Goal: Task Accomplishment & Management: Use online tool/utility

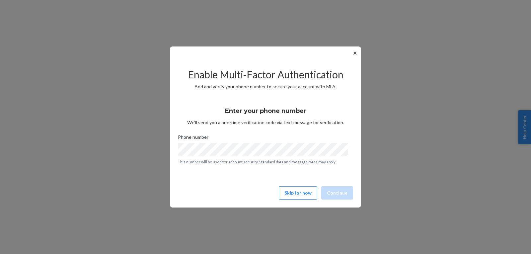
scroll to position [43, 0]
click at [303, 148] on div "Enable Multi-Factor Authentication Add and verify your phone number to secure y…" at bounding box center [265, 131] width 175 height 142
click at [303, 195] on button "Skip for now" at bounding box center [298, 192] width 38 height 13
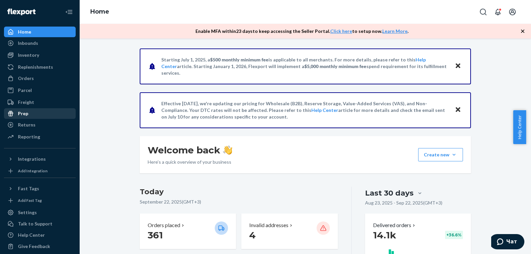
drag, startPoint x: 36, startPoint y: 122, endPoint x: 45, endPoint y: 113, distance: 12.9
click at [36, 122] on div "Returns" at bounding box center [40, 124] width 70 height 9
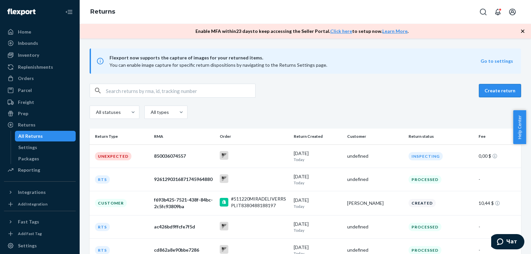
click at [496, 90] on button "Create return" at bounding box center [499, 90] width 42 height 13
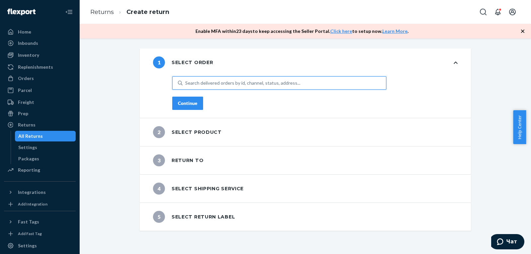
click at [210, 81] on div "Search delivered orders by id, channel, status, address..." at bounding box center [242, 83] width 115 height 7
click at [186, 81] on input "0 results available. Use Up and Down to choose options, press Enter to select t…" at bounding box center [185, 83] width 1 height 7
drag, startPoint x: 210, startPoint y: 81, endPoint x: 199, endPoint y: 76, distance: 11.8
drag, startPoint x: 199, startPoint y: 76, endPoint x: 194, endPoint y: 85, distance: 9.5
click at [194, 85] on div "Search delivered orders by id, channel, status, address..." at bounding box center [242, 83] width 115 height 7
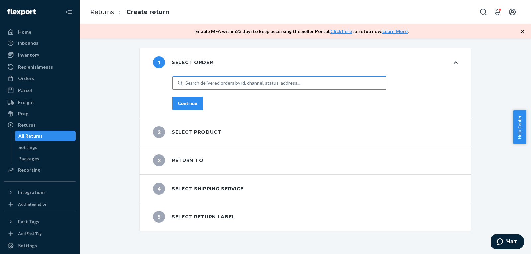
click at [186, 85] on input "Search delivered orders by id, channel, status, address..." at bounding box center [185, 83] width 1 height 7
drag, startPoint x: 194, startPoint y: 85, endPoint x: 190, endPoint y: 81, distance: 5.6
click at [190, 81] on div "Search delivered orders by id, channel, status, address..." at bounding box center [242, 83] width 115 height 7
click at [186, 81] on input "0 results available. Use Up and Down to choose options, press Enter to select t…" at bounding box center [185, 83] width 1 height 7
paste input "#506524MIRA"
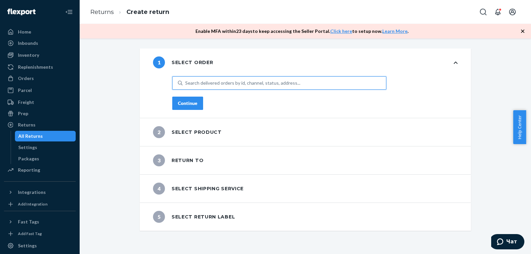
type input "#506524MIRA"
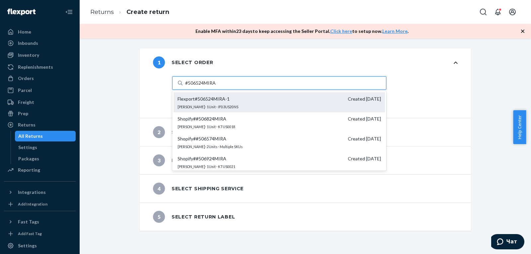
click at [238, 103] on div "Flexport # 506524MIRA-1 Created [DATE] [PERSON_NAME] · 1 Unit · IF03US20NS" at bounding box center [278, 102] width 211 height 20
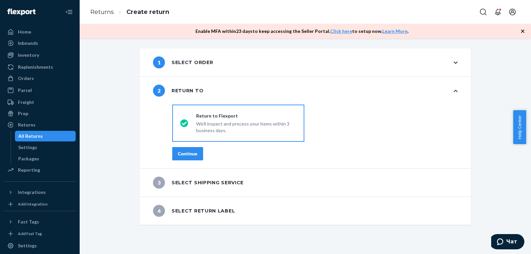
click at [189, 152] on div "Continue" at bounding box center [188, 153] width 20 height 7
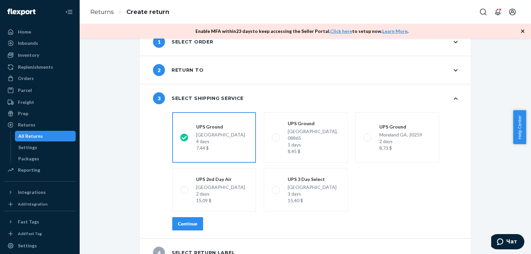
scroll to position [27, 0]
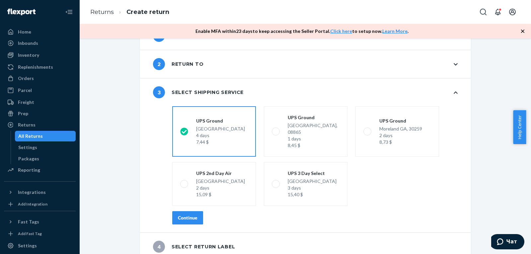
click at [185, 214] on div "Continue" at bounding box center [188, 217] width 20 height 7
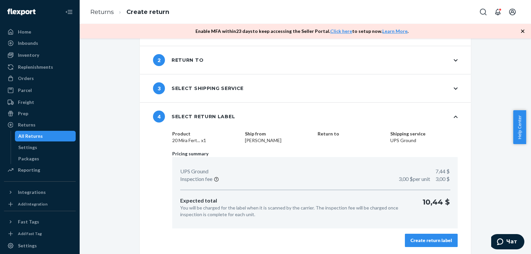
scroll to position [32, 0]
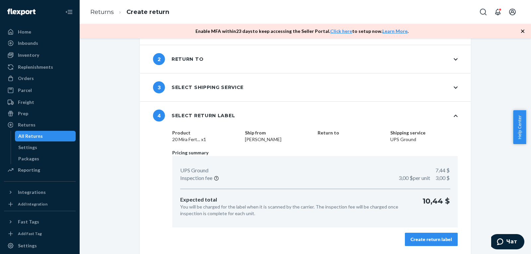
click at [430, 242] on div "Create return label" at bounding box center [430, 239] width 41 height 7
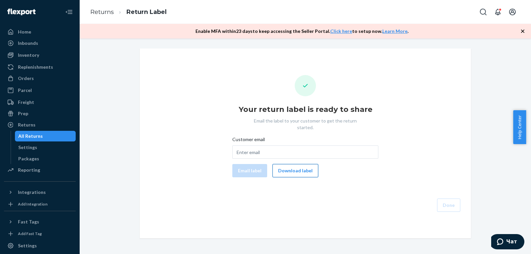
click at [293, 168] on button "Download label" at bounding box center [295, 170] width 46 height 13
